Goal: Entertainment & Leisure: Consume media (video, audio)

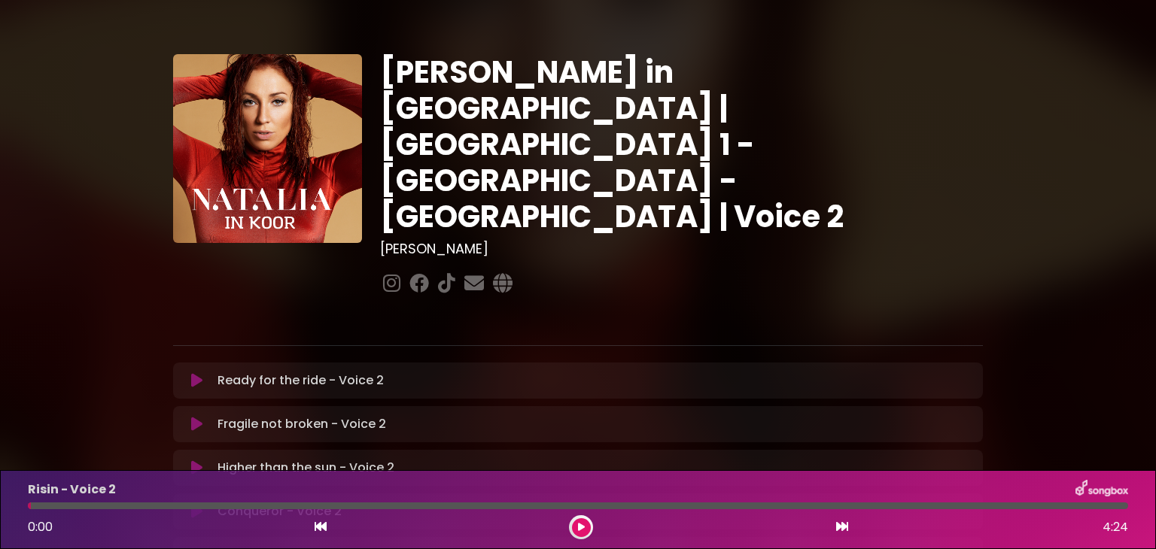
scroll to position [394, 0]
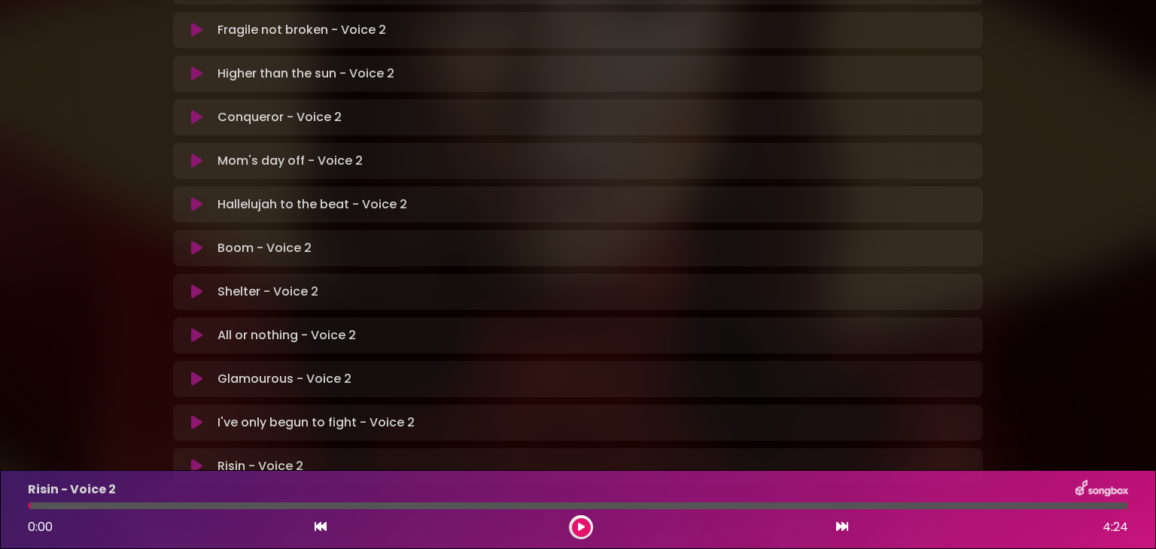
click at [248, 414] on p "I've only begun to fight - Voice 2 Loading Track..." at bounding box center [316, 423] width 197 height 18
click at [195, 416] on icon at bounding box center [196, 423] width 11 height 15
click at [578, 520] on button at bounding box center [581, 528] width 19 height 19
click at [574, 524] on button at bounding box center [581, 528] width 19 height 19
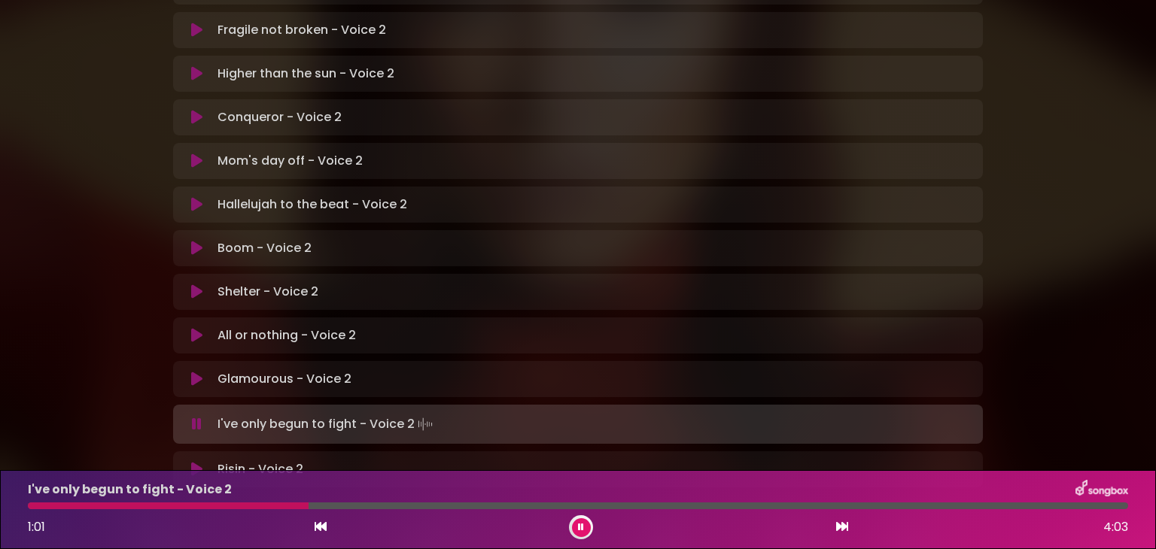
click at [32, 506] on div at bounding box center [168, 506] width 281 height 7
click at [137, 507] on div at bounding box center [146, 506] width 237 height 7
click at [135, 507] on div at bounding box center [145, 506] width 235 height 7
click at [135, 507] on div at bounding box center [113, 506] width 170 height 7
click at [133, 511] on div "I've only begun to fight - Voice 2 0:59 4:03" at bounding box center [578, 509] width 1119 height 59
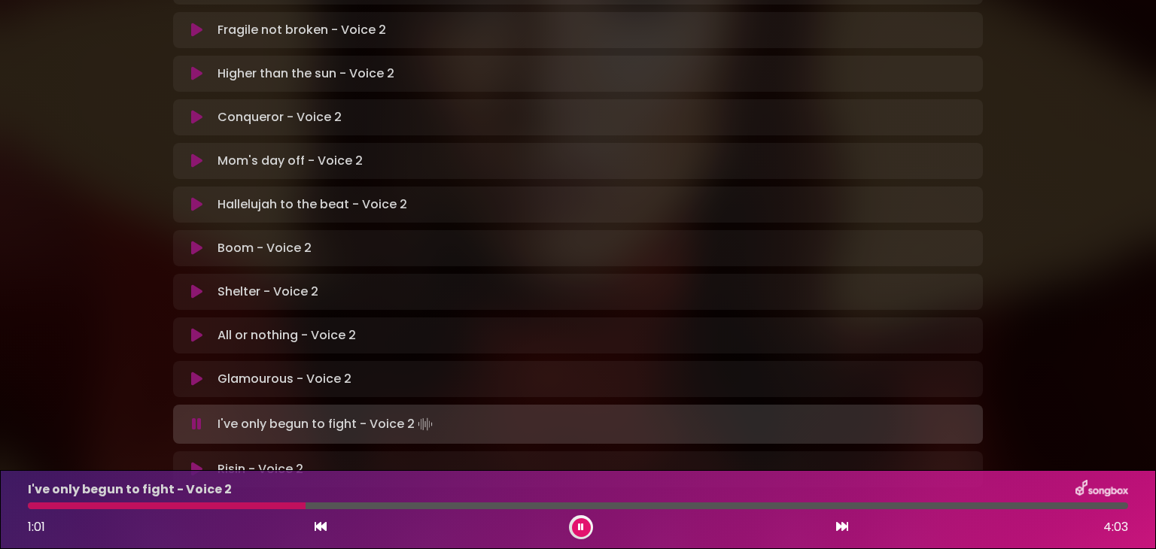
click at [135, 504] on div at bounding box center [167, 506] width 278 height 7
click at [135, 506] on div at bounding box center [193, 506] width 331 height 7
click at [135, 506] on div at bounding box center [191, 506] width 327 height 7
click at [135, 506] on div at bounding box center [192, 506] width 329 height 7
click at [132, 506] on div at bounding box center [193, 506] width 330 height 7
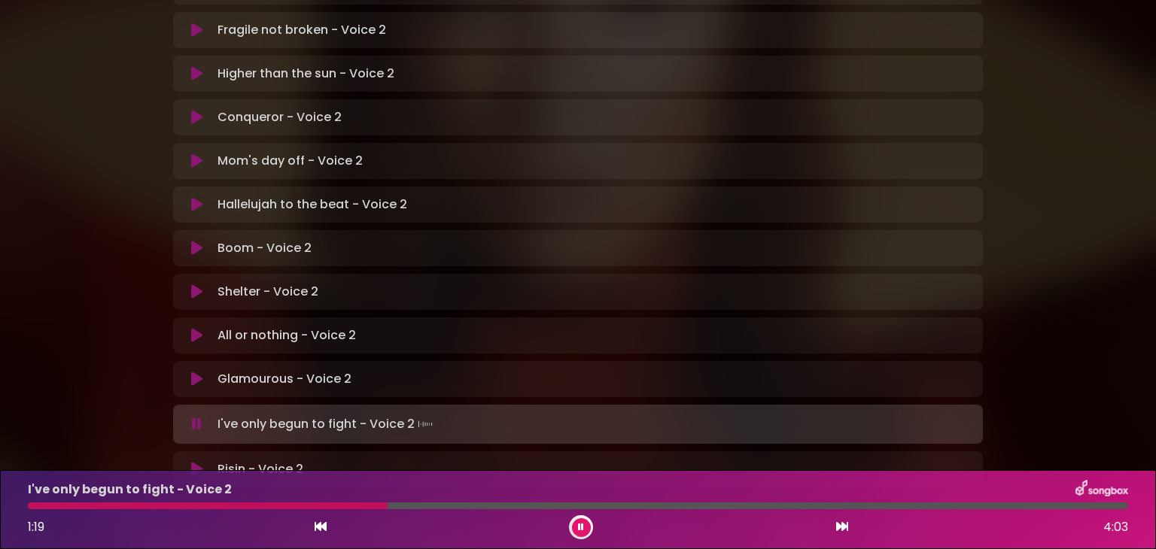
click at [75, 540] on div "I've only begun to fight - Voice 2 1:19 4:03" at bounding box center [578, 509] width 1156 height 79
click at [125, 507] on div at bounding box center [214, 506] width 373 height 7
click at [135, 506] on div at bounding box center [193, 506] width 330 height 7
click at [428, 511] on div "I've only begun to fight - Voice 2 1:47 4:03" at bounding box center [578, 509] width 1119 height 59
click at [430, 505] on div at bounding box center [273, 506] width 490 height 7
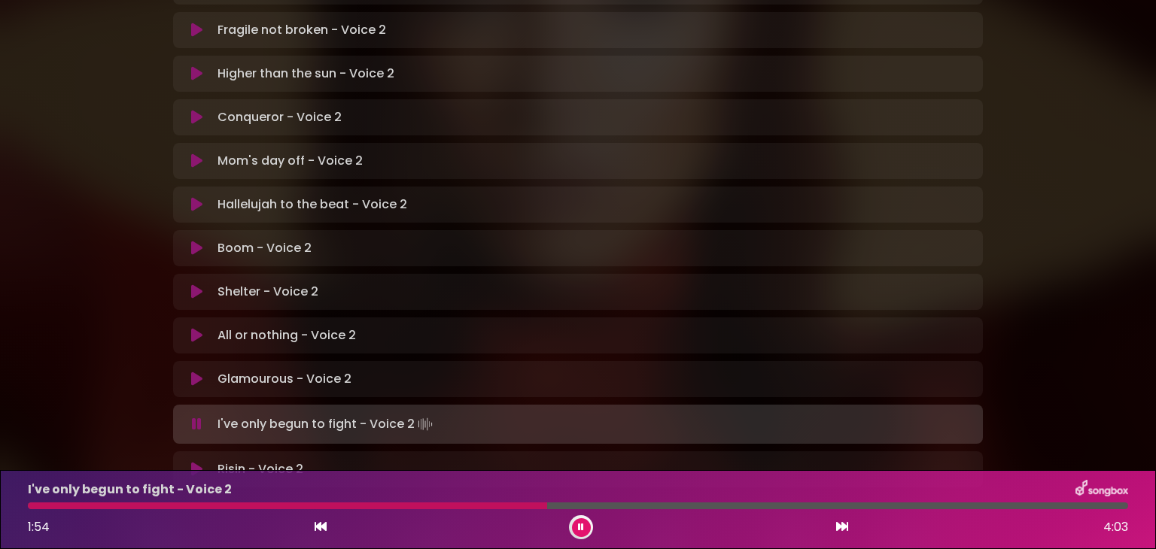
click at [411, 481] on div "I've only begun to fight - Voice 2" at bounding box center [578, 490] width 1119 height 20
click at [425, 504] on div at bounding box center [291, 506] width 526 height 7
click at [580, 528] on icon at bounding box center [581, 527] width 6 height 9
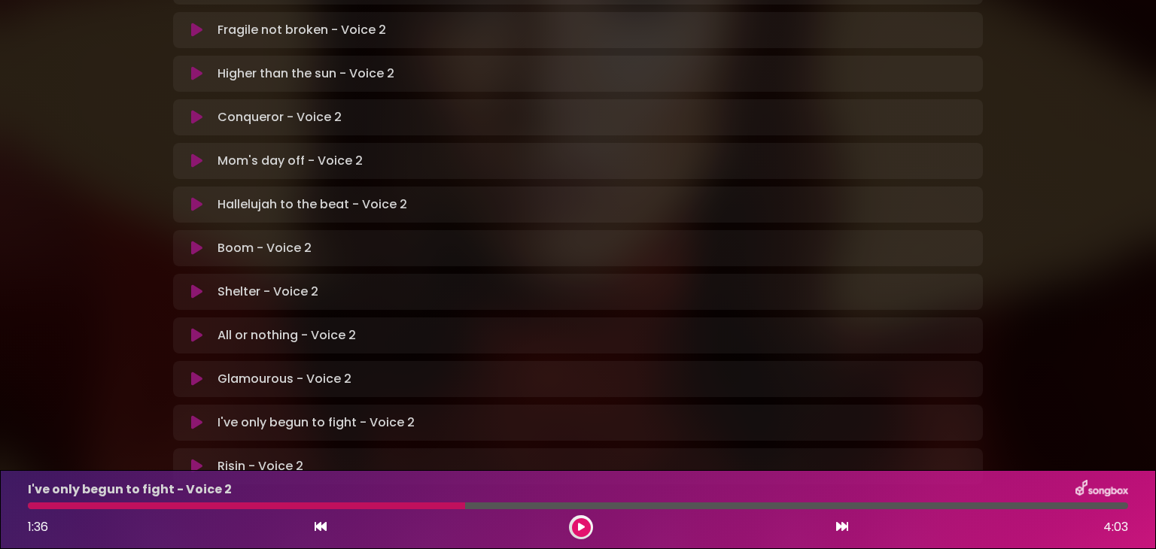
click at [85, 503] on div at bounding box center [246, 506] width 437 height 7
click at [595, 522] on div "1:36 4:03" at bounding box center [578, 528] width 1119 height 24
click at [578, 526] on icon at bounding box center [581, 527] width 7 height 9
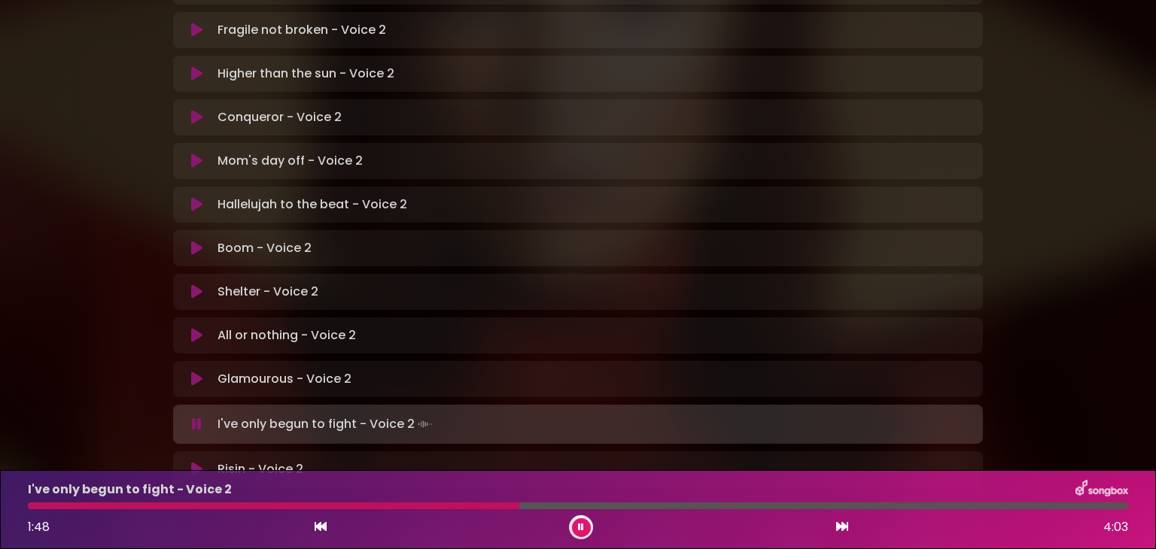
click at [437, 500] on div "I've only begun to fight - Voice 2 1:48 4:03" at bounding box center [578, 509] width 1119 height 59
click at [437, 504] on div at bounding box center [276, 506] width 497 height 7
click at [437, 504] on div at bounding box center [274, 506] width 493 height 7
click at [437, 498] on div "I've only begun to fight - Voice 2" at bounding box center [578, 490] width 1119 height 20
click at [440, 505] on div at bounding box center [267, 506] width 479 height 7
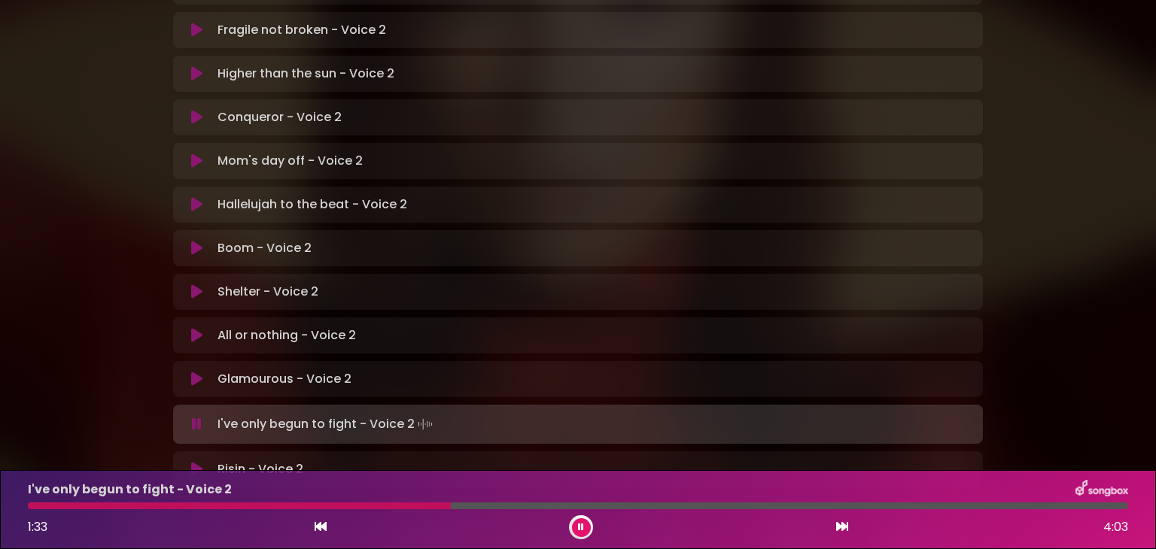
drag, startPoint x: 595, startPoint y: 530, endPoint x: 579, endPoint y: 522, distance: 18.2
click at [579, 522] on div "1:33 4:03" at bounding box center [578, 528] width 1119 height 24
click at [579, 523] on icon at bounding box center [581, 527] width 6 height 9
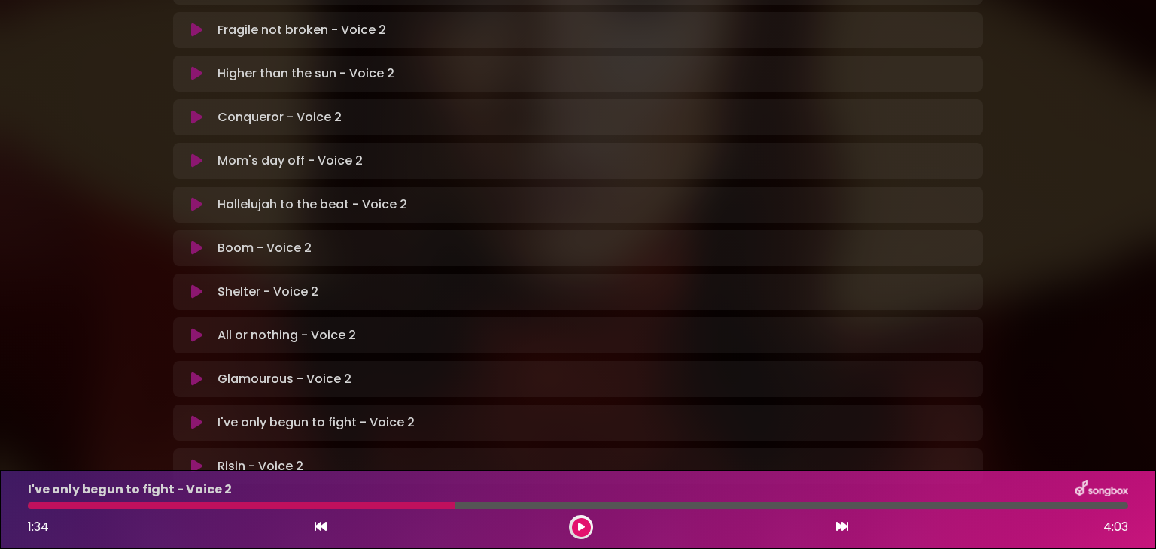
click at [443, 505] on div at bounding box center [242, 506] width 428 height 7
click at [575, 528] on button at bounding box center [581, 528] width 19 height 19
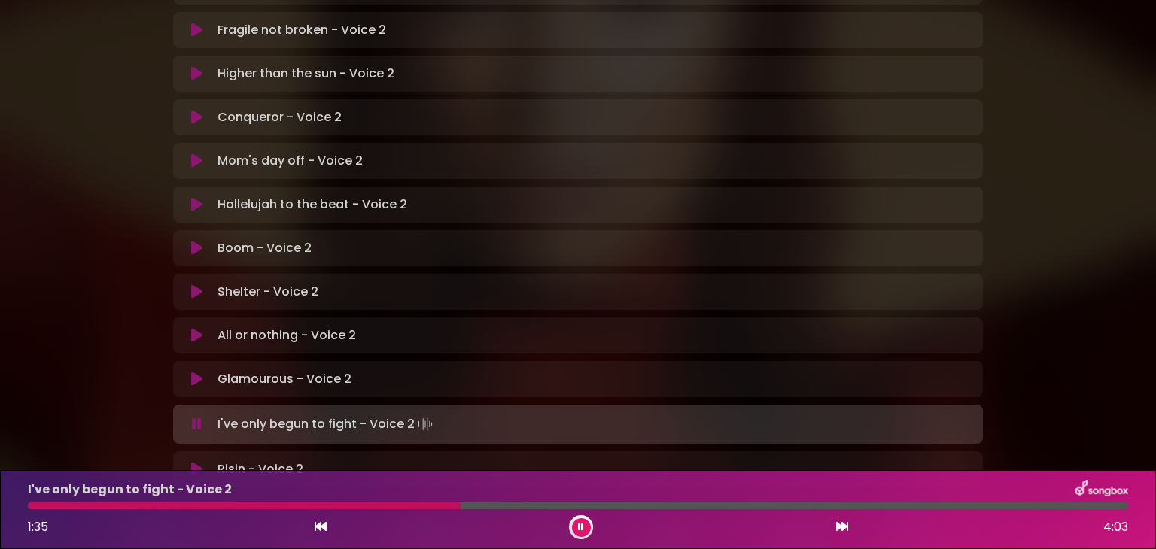
click at [437, 509] on div at bounding box center [244, 506] width 433 height 7
click at [427, 501] on div "I've only begun to fight - Voice 2 1:48 4:03" at bounding box center [578, 509] width 1119 height 59
click at [427, 503] on div at bounding box center [276, 506] width 496 height 7
click at [590, 528] on div at bounding box center [581, 528] width 24 height 24
click at [580, 531] on icon at bounding box center [581, 527] width 6 height 9
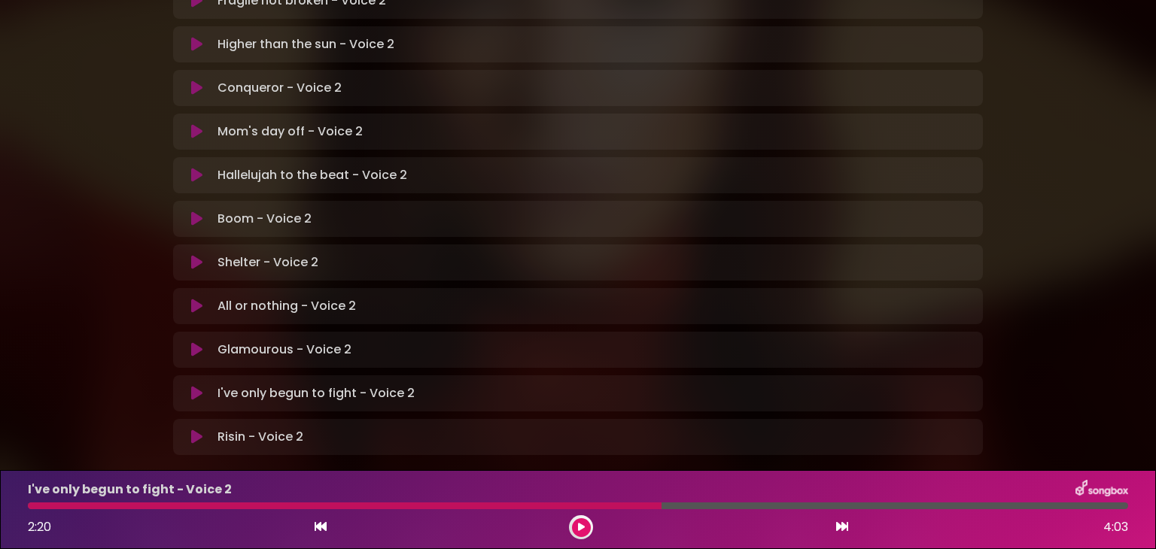
scroll to position [422, 0]
click at [30, 505] on div at bounding box center [345, 506] width 634 height 7
click at [579, 531] on icon at bounding box center [581, 527] width 7 height 9
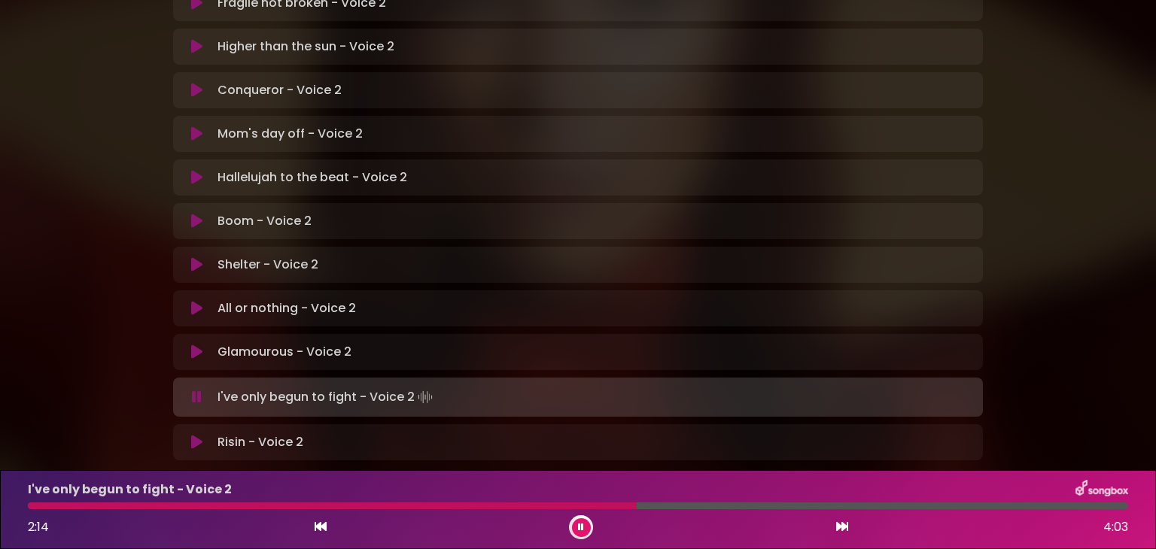
click at [579, 531] on icon at bounding box center [581, 527] width 6 height 9
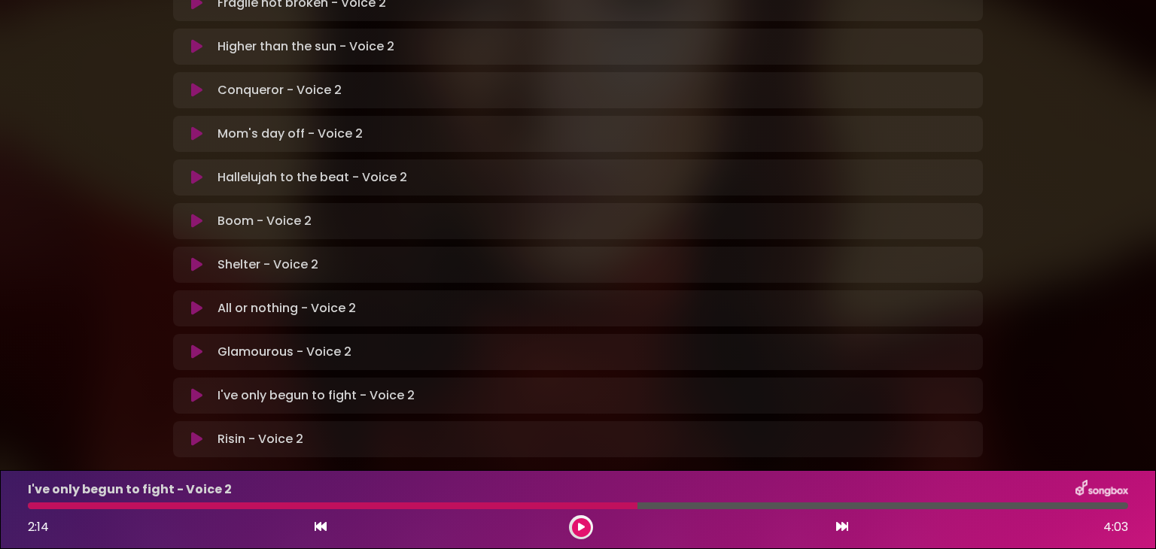
click at [91, 504] on div at bounding box center [333, 506] width 610 height 7
click at [580, 525] on icon at bounding box center [581, 527] width 7 height 9
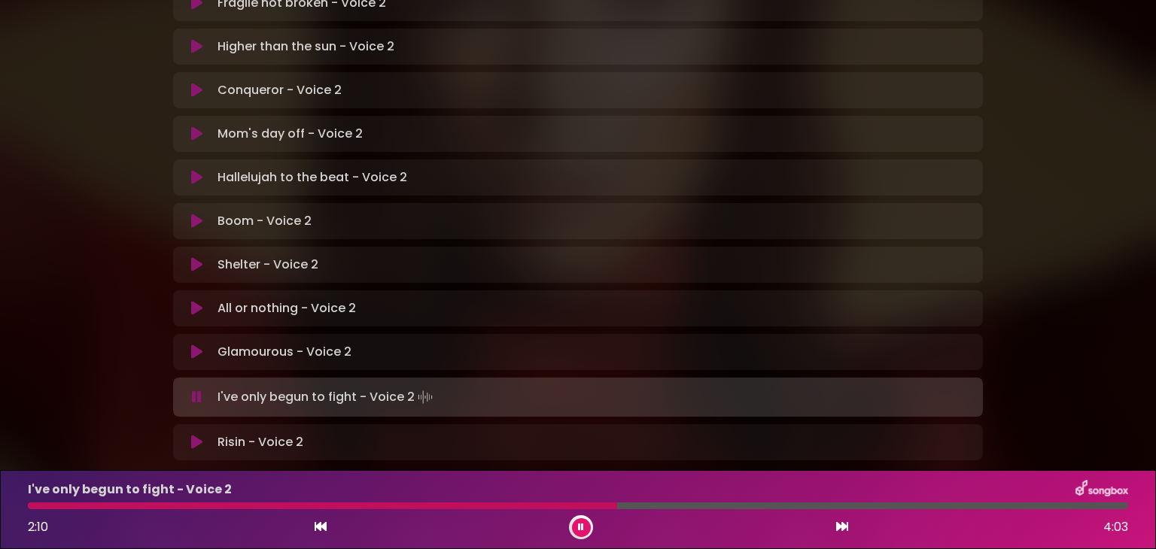
click at [617, 504] on div at bounding box center [578, 506] width 1100 height 7
click at [617, 504] on div at bounding box center [370, 506] width 685 height 7
click at [617, 504] on div at bounding box center [369, 506] width 683 height 7
click at [617, 504] on div at bounding box center [353, 506] width 651 height 7
click at [617, 504] on div at bounding box center [370, 506] width 684 height 7
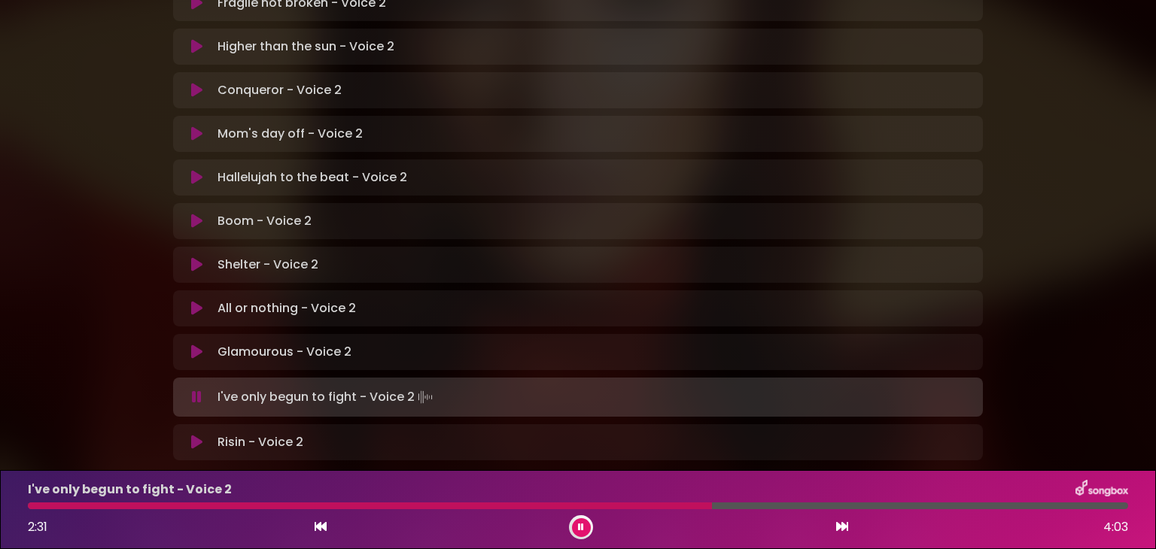
click at [617, 504] on div at bounding box center [370, 506] width 684 height 7
click at [617, 504] on div at bounding box center [368, 506] width 680 height 7
click at [581, 528] on icon at bounding box center [581, 527] width 6 height 9
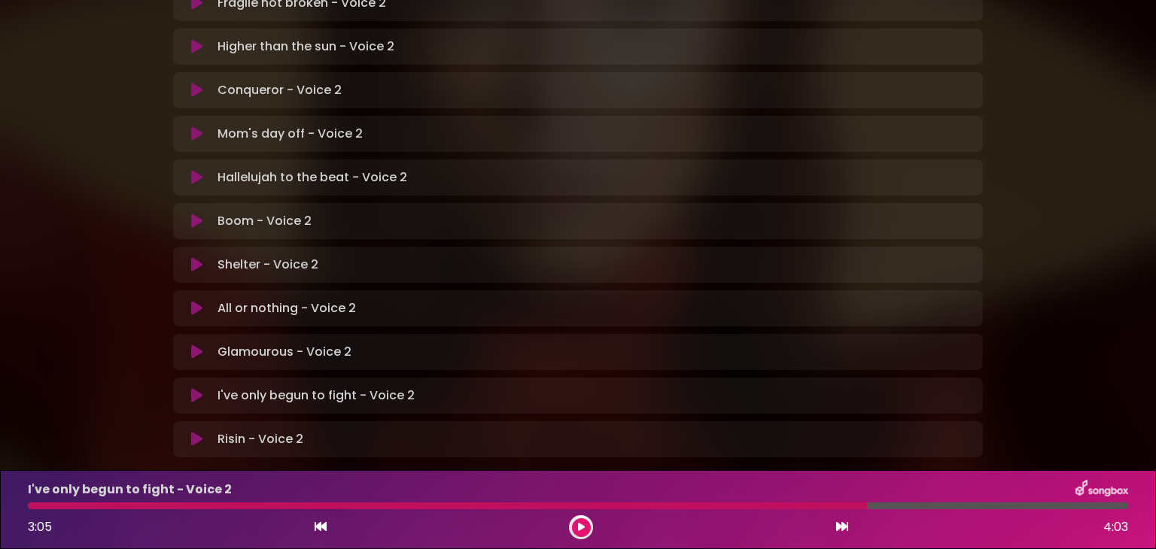
click at [529, 524] on div "3:05 4:03" at bounding box center [578, 528] width 1119 height 24
click at [34, 507] on div at bounding box center [447, 506] width 839 height 7
click at [807, 431] on div "Risin - Voice 2 Loading Track..." at bounding box center [593, 440] width 763 height 18
click at [104, 505] on div at bounding box center [447, 506] width 839 height 7
click at [577, 519] on button at bounding box center [581, 528] width 19 height 19
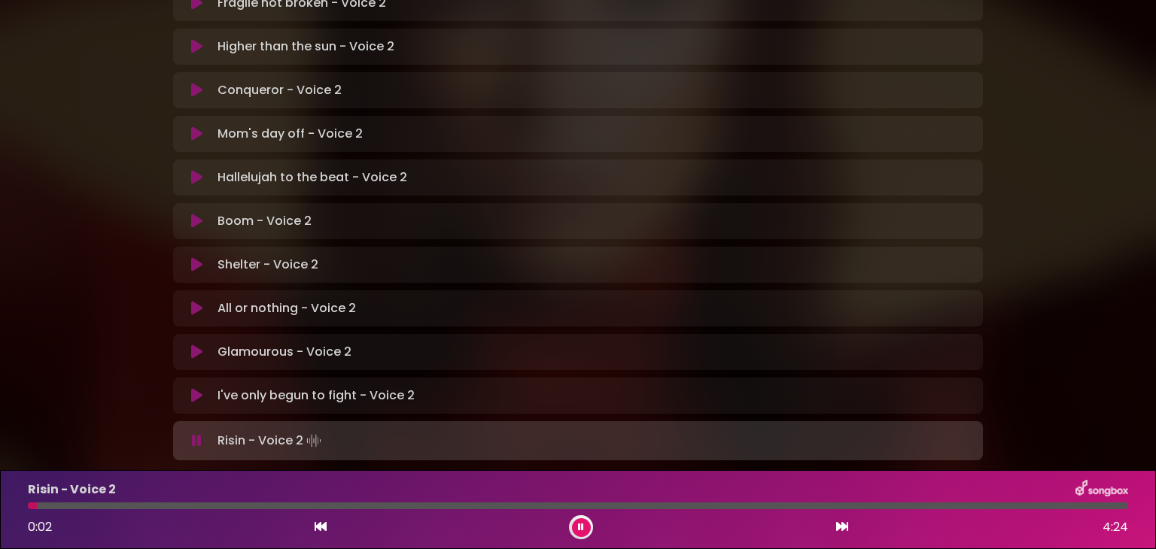
click at [357, 519] on div "0:02 4:24" at bounding box center [578, 528] width 1119 height 24
click at [577, 527] on button at bounding box center [581, 528] width 19 height 19
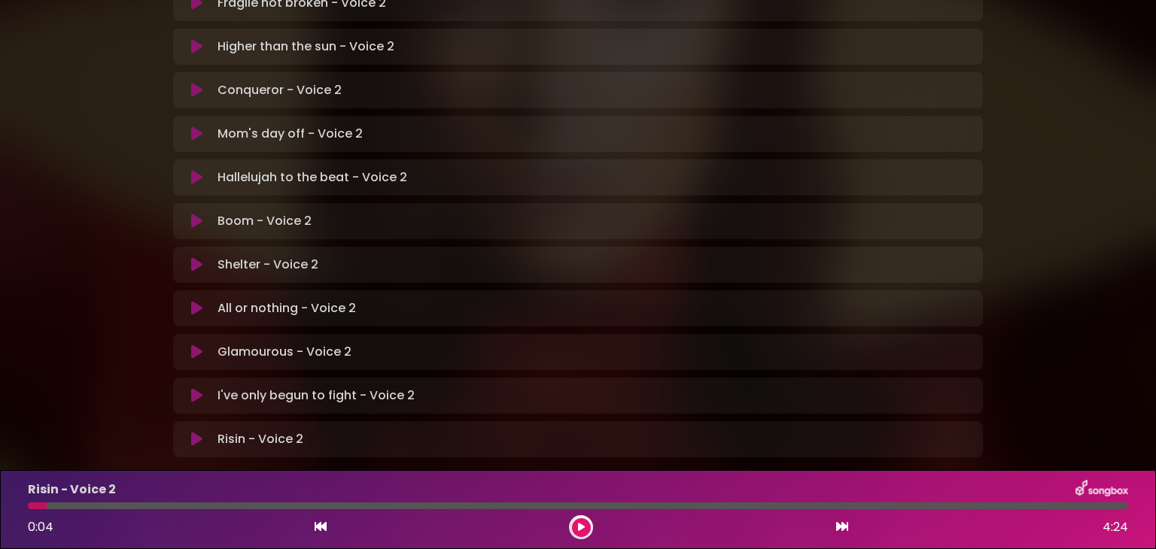
click at [506, 98] on div "Ready for the ride - Voice 2 Loading Track... Name Email" at bounding box center [578, 199] width 810 height 516
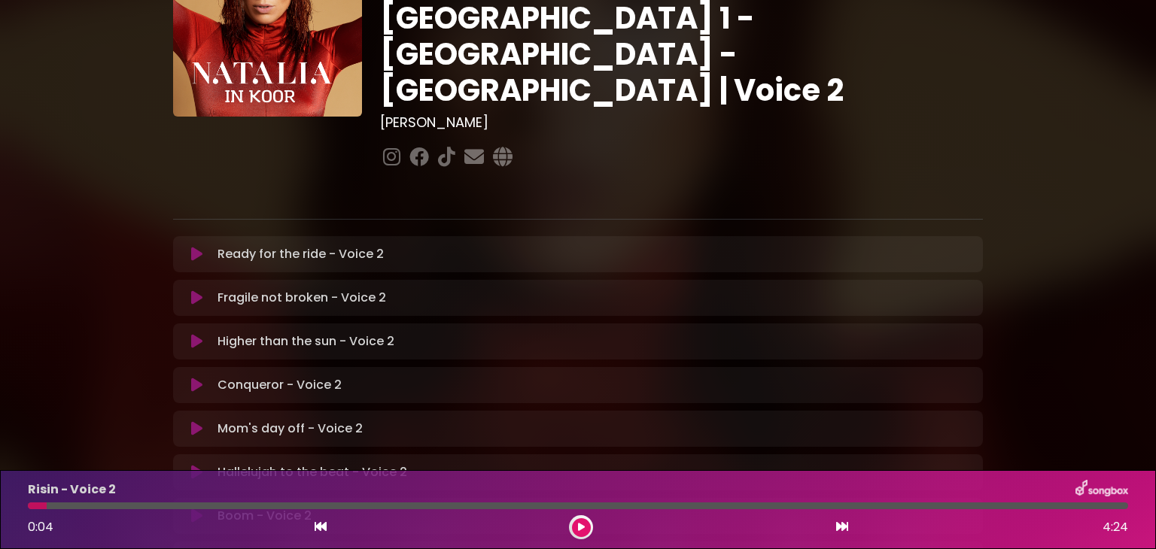
scroll to position [103, 0]
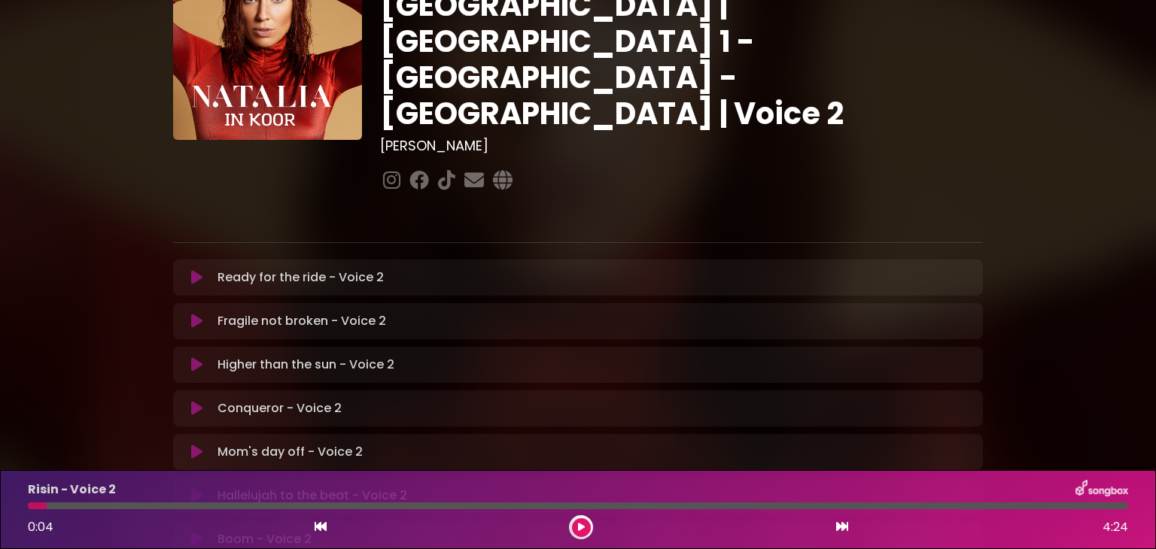
click at [198, 270] on icon at bounding box center [196, 277] width 11 height 15
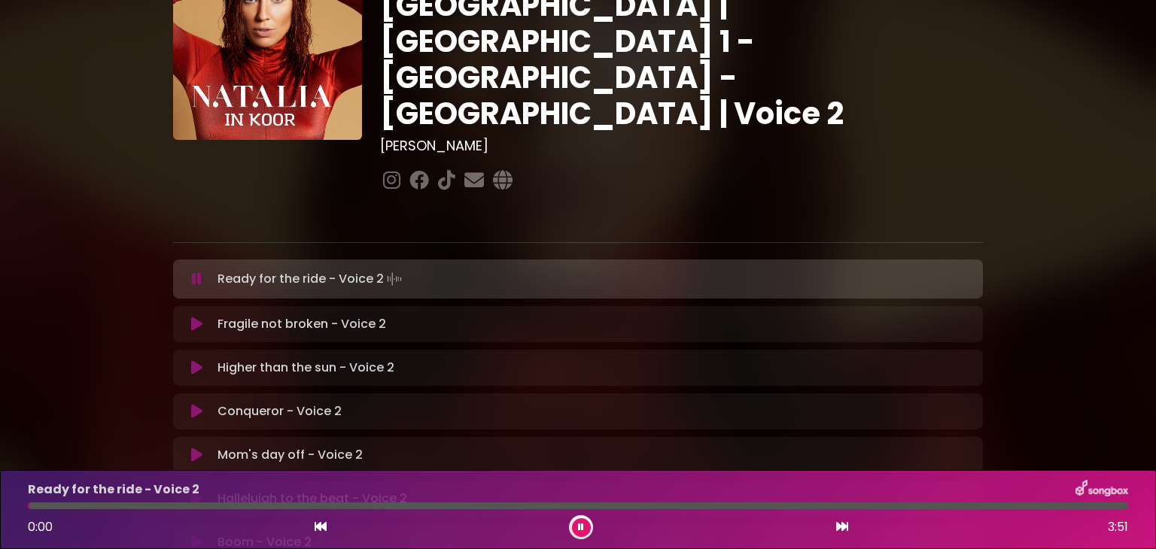
click at [35, 505] on div at bounding box center [578, 506] width 1100 height 7
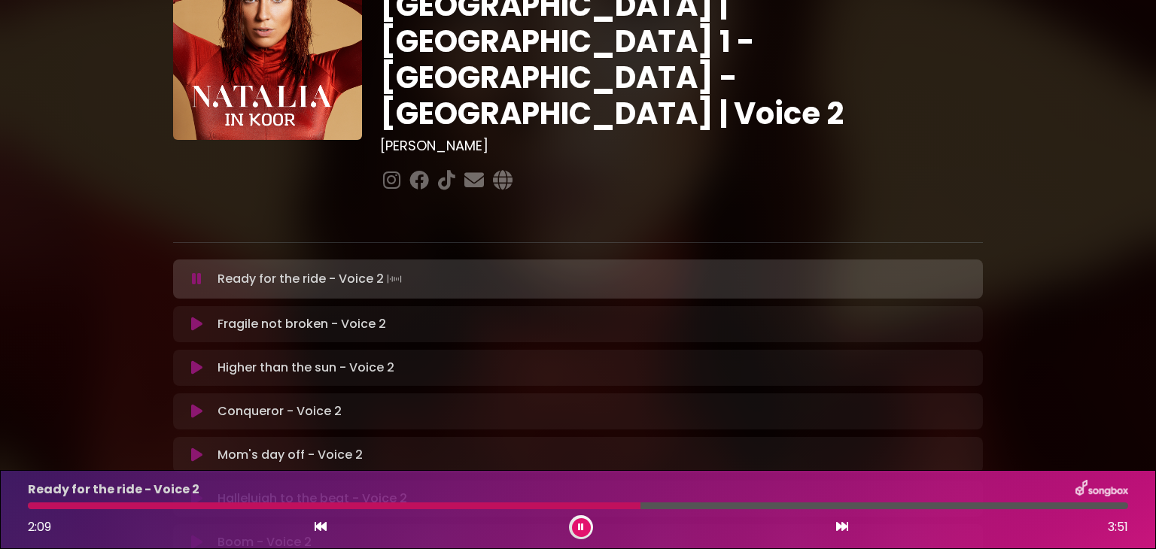
click at [579, 523] on icon at bounding box center [581, 527] width 6 height 9
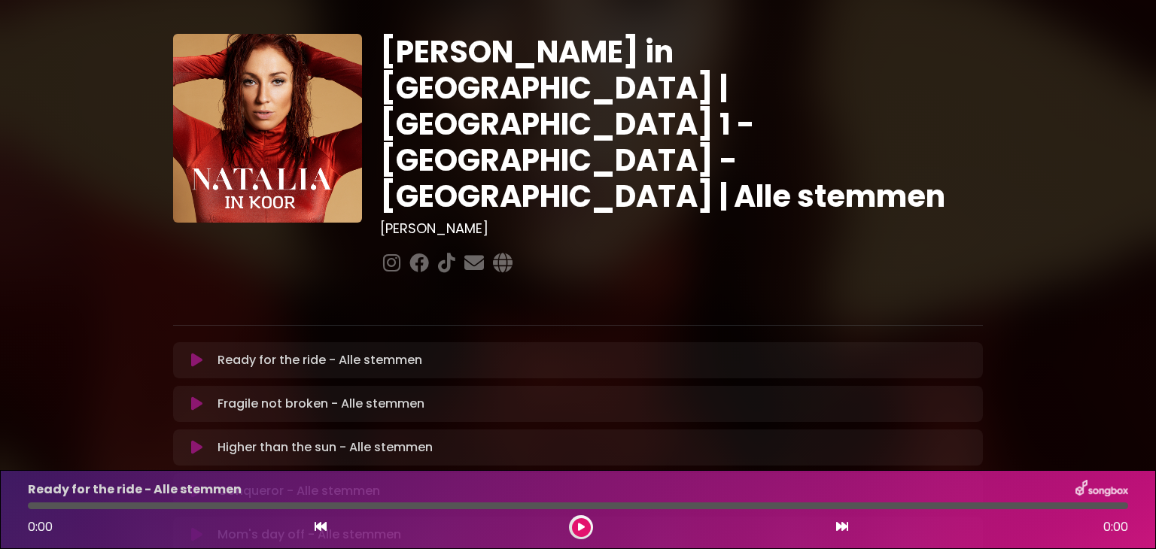
scroll to position [3, 0]
